Goal: Task Accomplishment & Management: Manage account settings

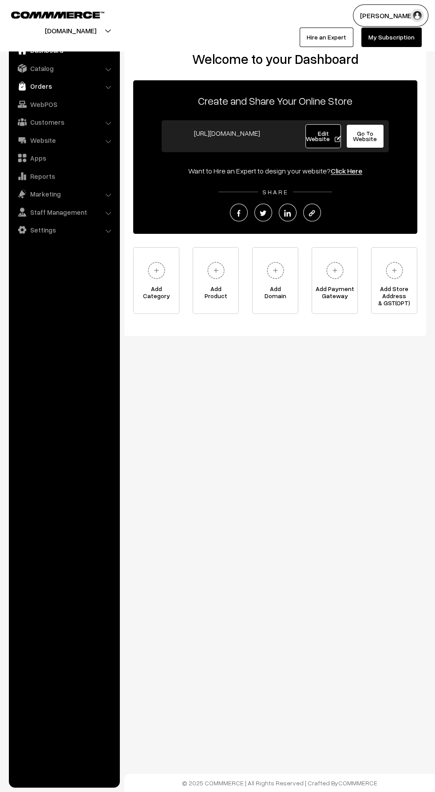
click at [21, 86] on img at bounding box center [22, 86] width 9 height 9
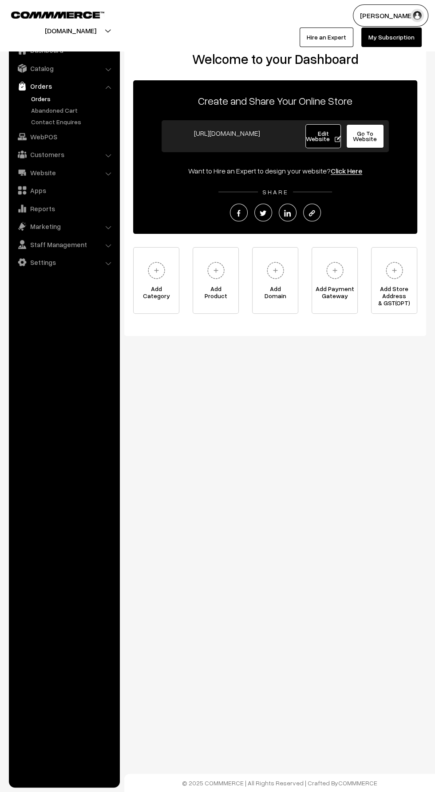
click at [34, 99] on link "Orders" at bounding box center [73, 98] width 88 height 9
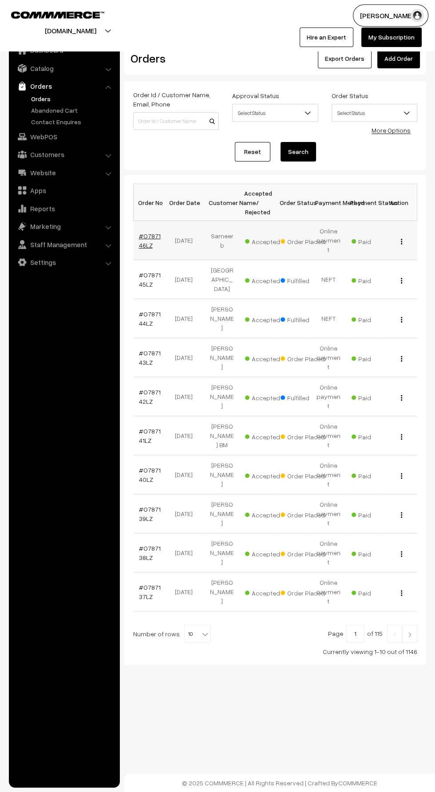
click at [157, 232] on link "#O787146LZ" at bounding box center [150, 240] width 22 height 17
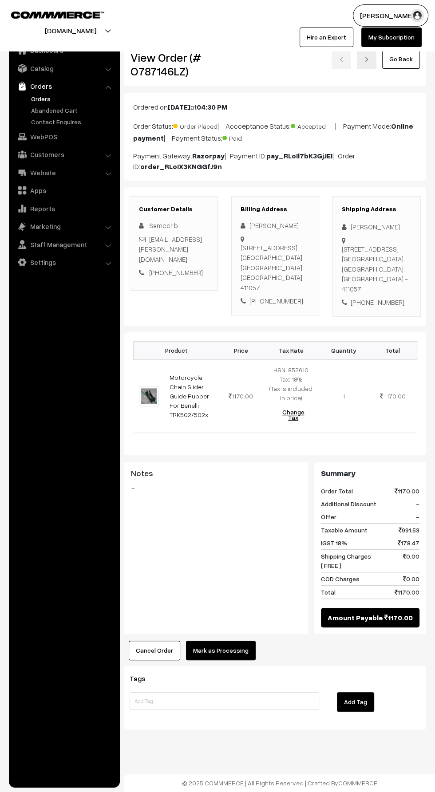
click at [211, 651] on button "Mark as Processing" at bounding box center [221, 651] width 70 height 20
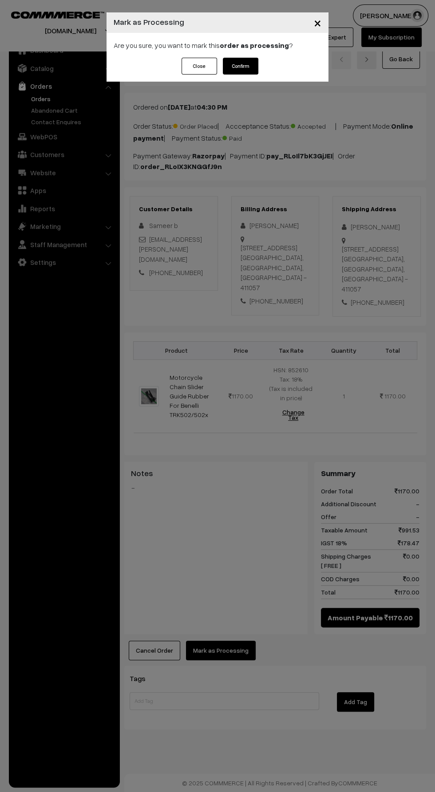
click at [240, 66] on button "Confirm" at bounding box center [241, 66] width 36 height 17
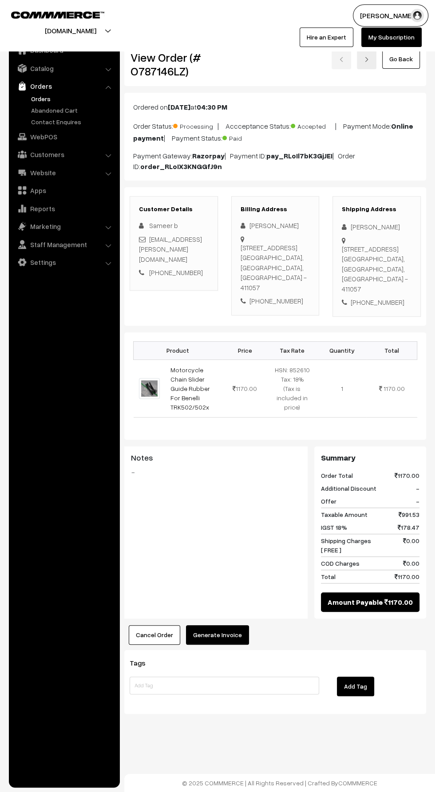
click at [210, 630] on button "Generate Invoice" at bounding box center [217, 635] width 63 height 20
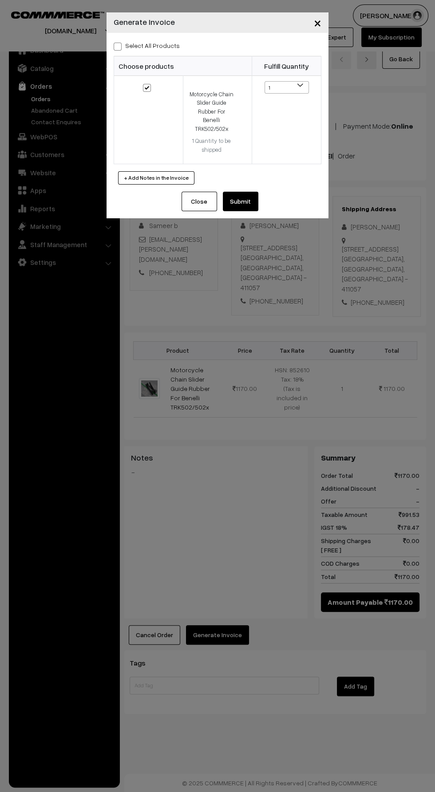
click at [236, 192] on button "Submit" at bounding box center [241, 202] width 36 height 20
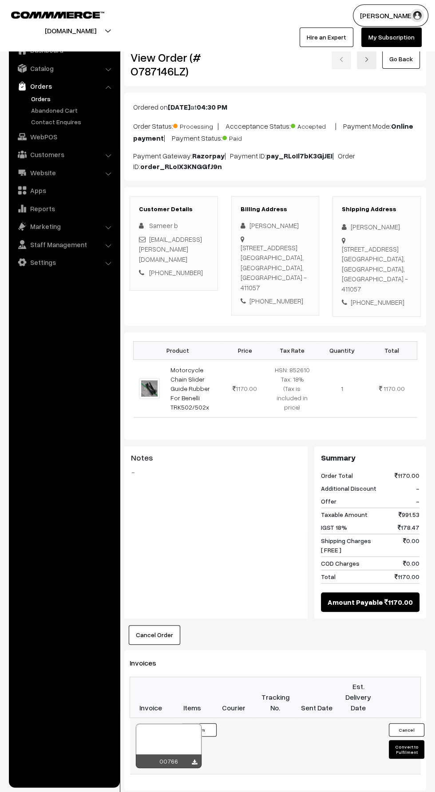
click at [401, 750] on button "Convert to Fulfilment" at bounding box center [407, 749] width 36 height 19
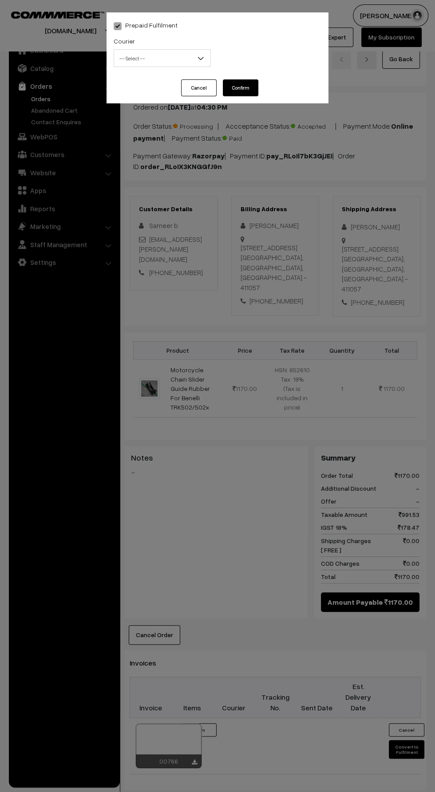
click at [136, 59] on span "-- Select --" at bounding box center [162, 59] width 96 height 16
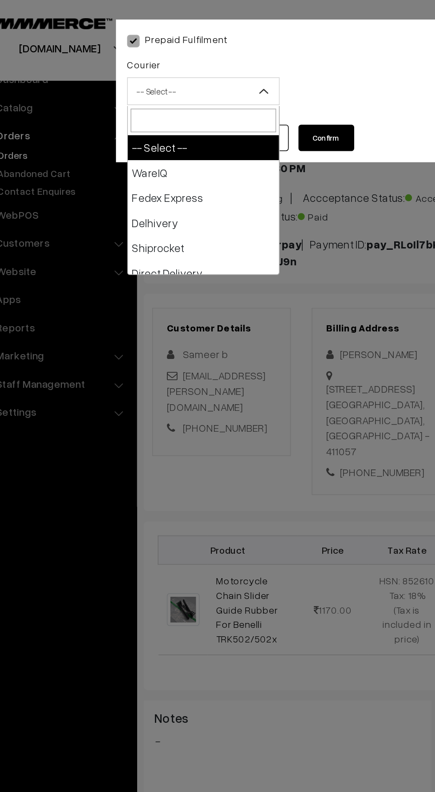
select select "1"
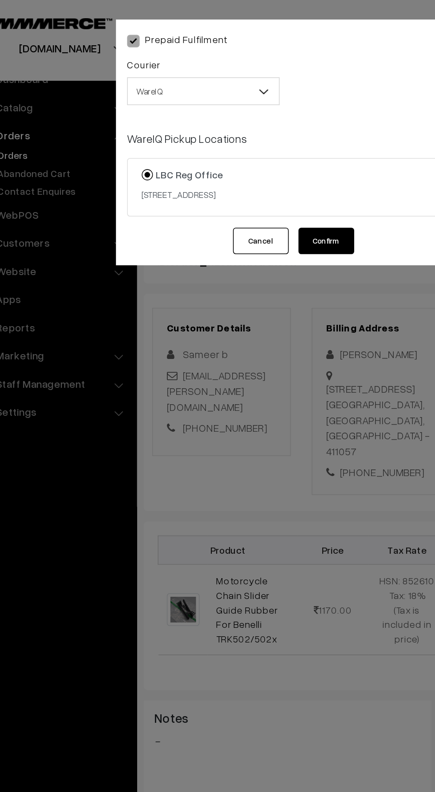
click at [247, 154] on button "Confirm" at bounding box center [241, 153] width 36 height 17
